Goal: Task Accomplishment & Management: Complete application form

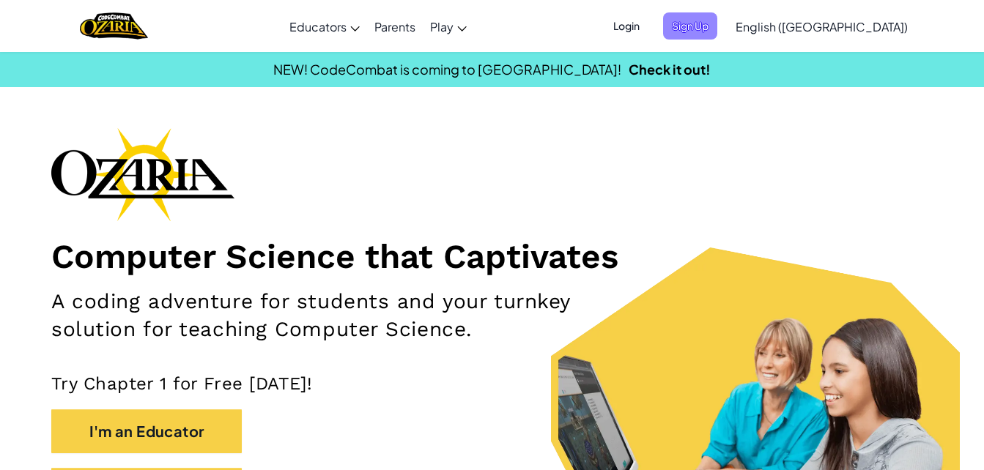
click at [717, 20] on span "Sign Up" at bounding box center [690, 25] width 54 height 27
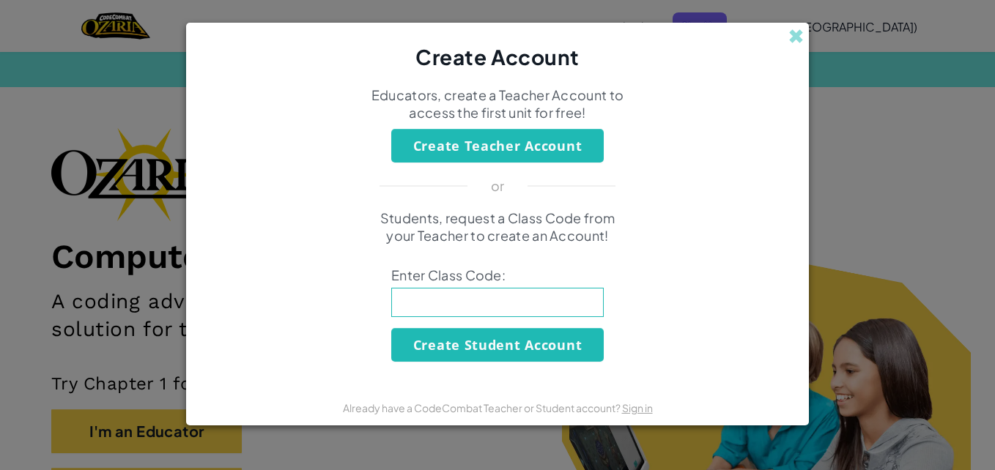
click at [450, 302] on input at bounding box center [497, 302] width 212 height 29
click at [441, 350] on button "Create Student Account" at bounding box center [497, 345] width 212 height 34
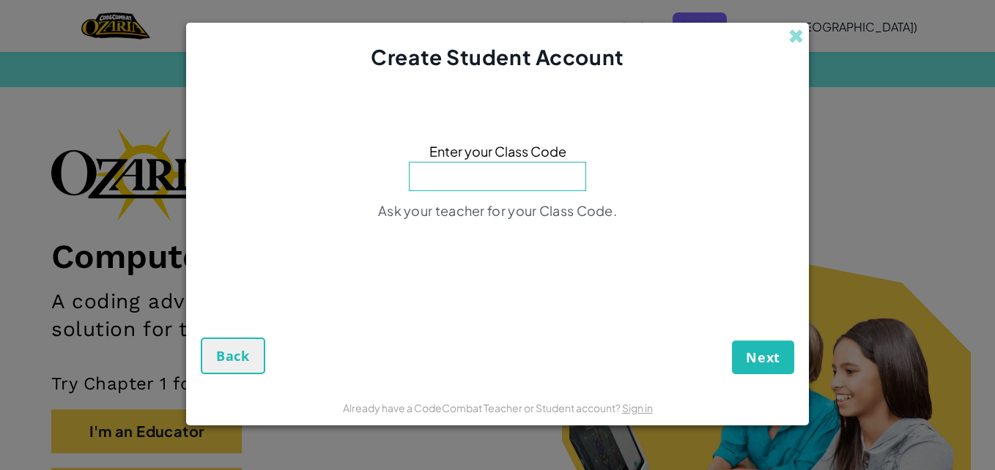
click at [514, 186] on input at bounding box center [497, 176] width 177 height 29
type input "TrueWinLong"
click at [757, 364] on span "Next" at bounding box center [763, 358] width 34 height 18
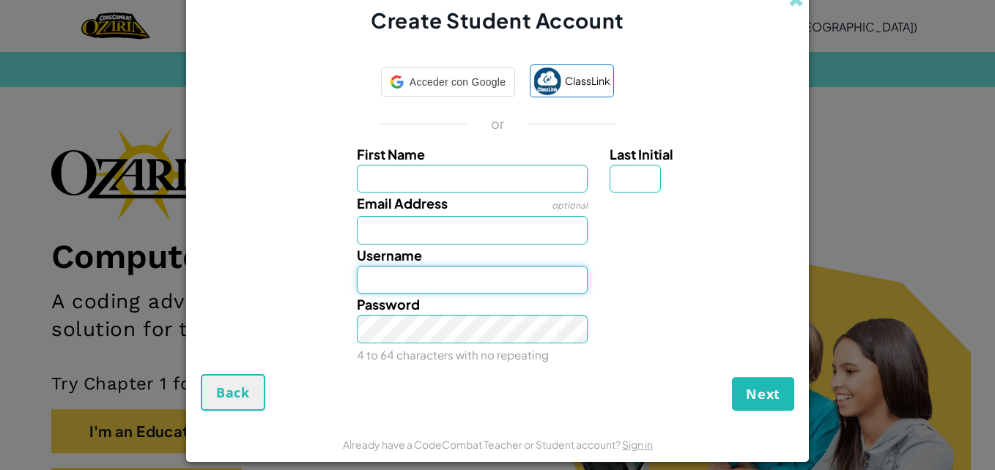
type input "[EMAIL_ADDRESS][DOMAIN_NAME]"
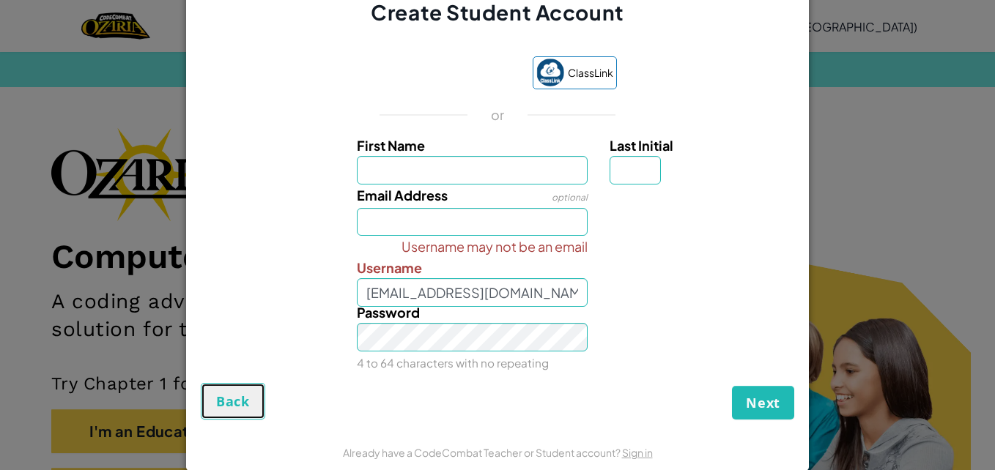
click at [233, 387] on button "Back" at bounding box center [233, 401] width 64 height 37
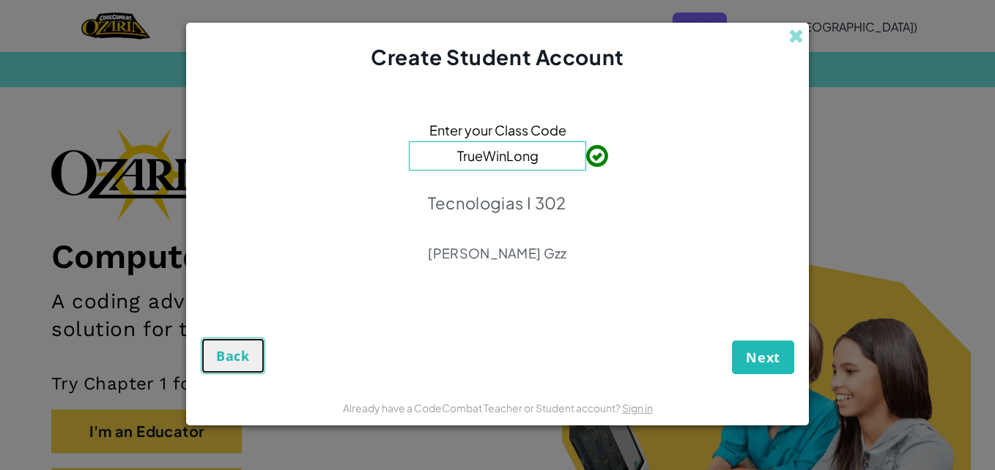
click at [234, 363] on span "Back" at bounding box center [233, 356] width 34 height 18
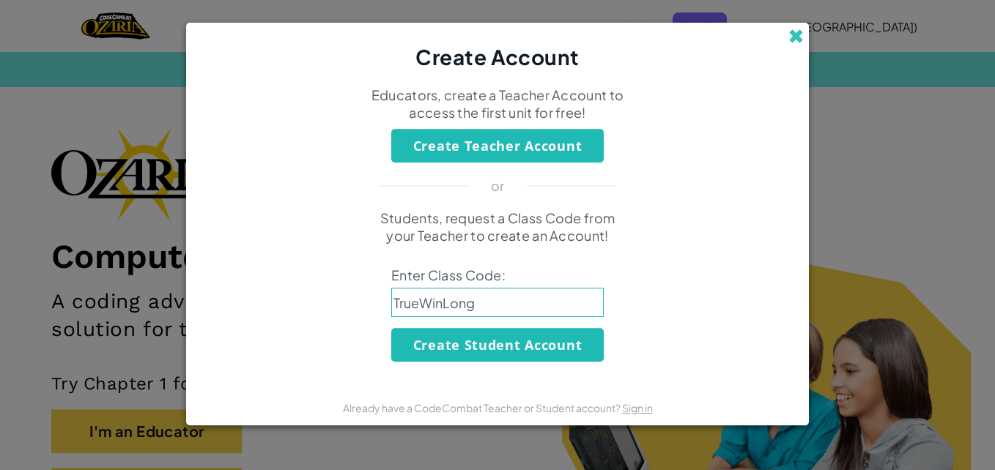
click at [794, 36] on span at bounding box center [795, 36] width 15 height 15
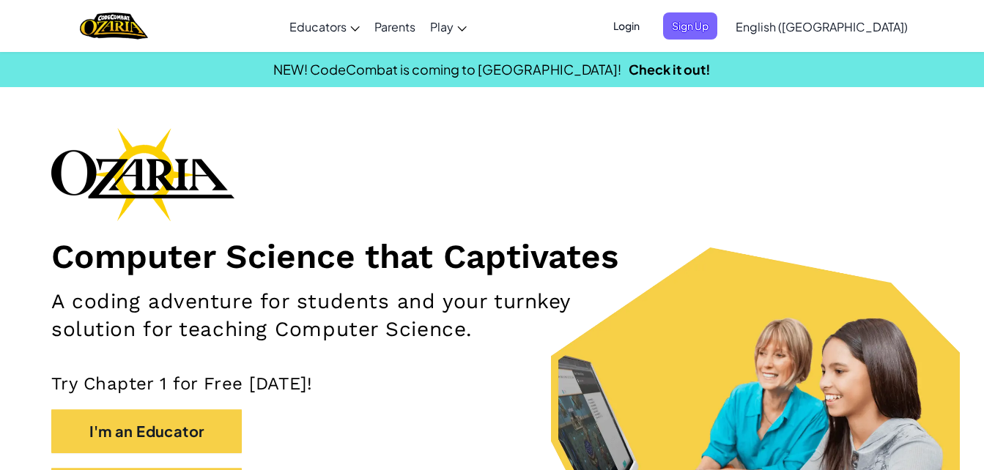
click at [648, 24] on span "Login" at bounding box center [626, 25] width 44 height 27
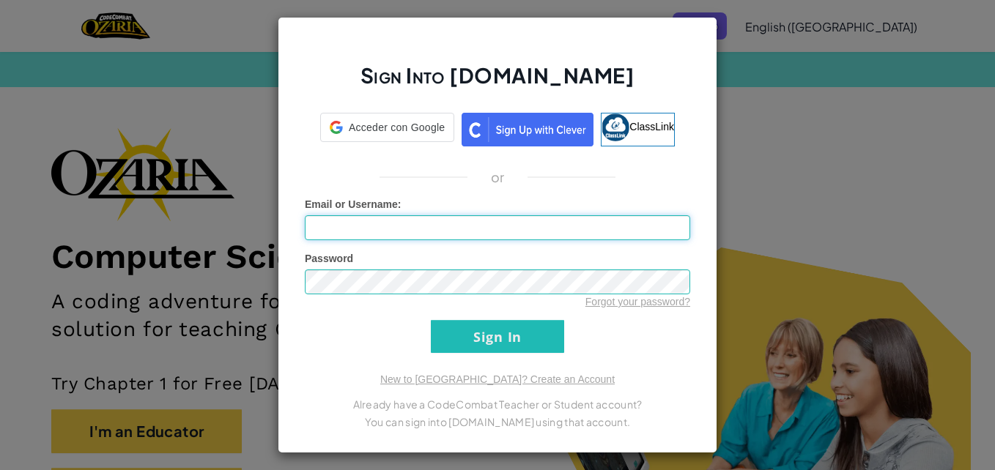
type input "[EMAIL_ADDRESS][DOMAIN_NAME]"
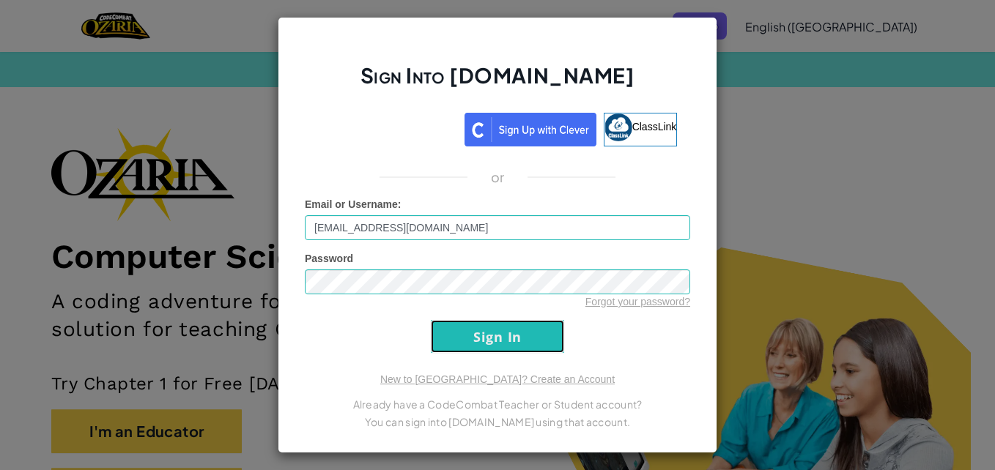
click at [491, 328] on input "Sign In" at bounding box center [497, 336] width 133 height 33
click at [492, 343] on input "Sign In" at bounding box center [497, 336] width 133 height 33
